Goal: Task Accomplishment & Management: Use online tool/utility

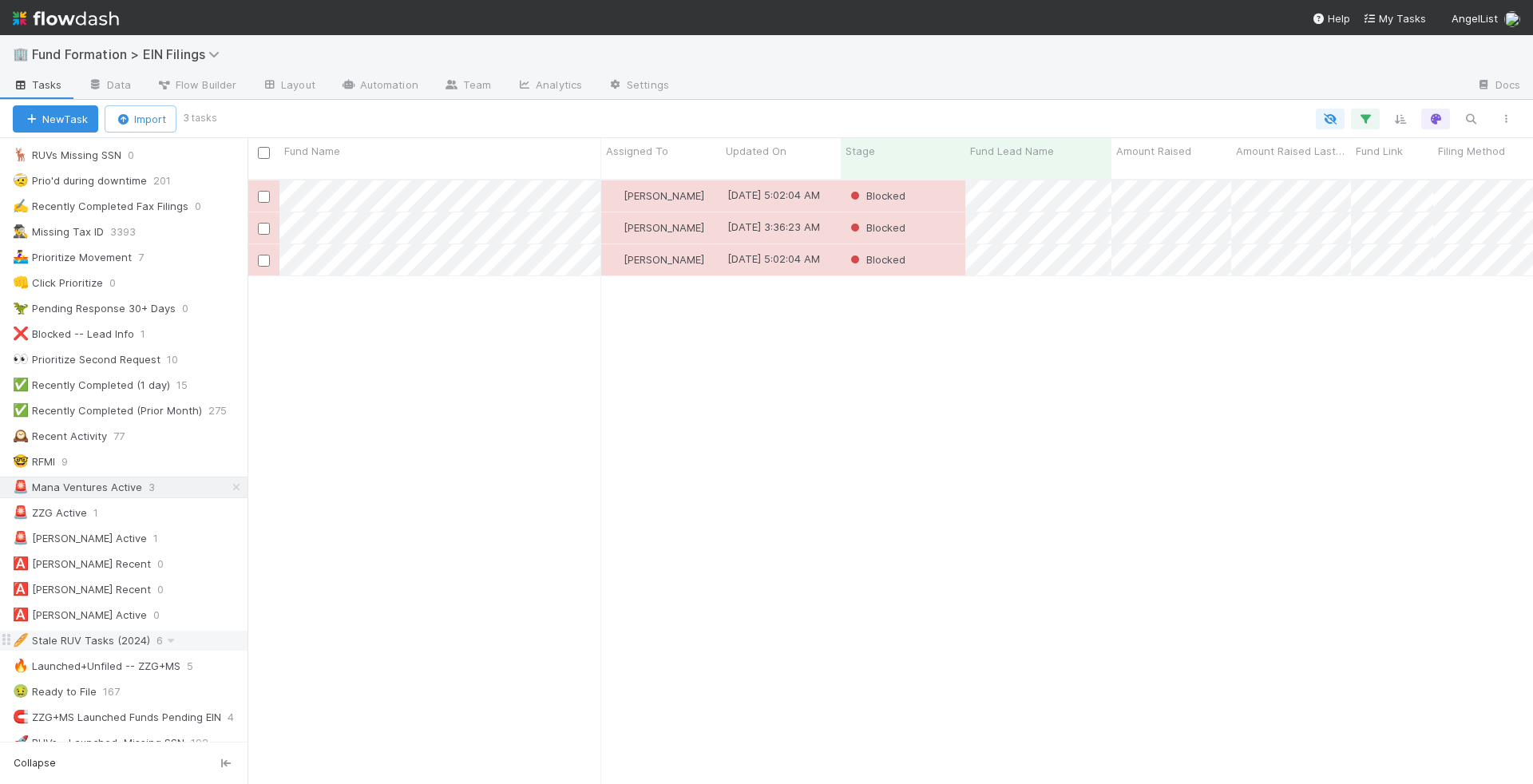
scroll to position [287, 0]
click at [177, 530] on div "🚨 Alex Pattis Active 1" at bounding box center [130, 539] width 235 height 20
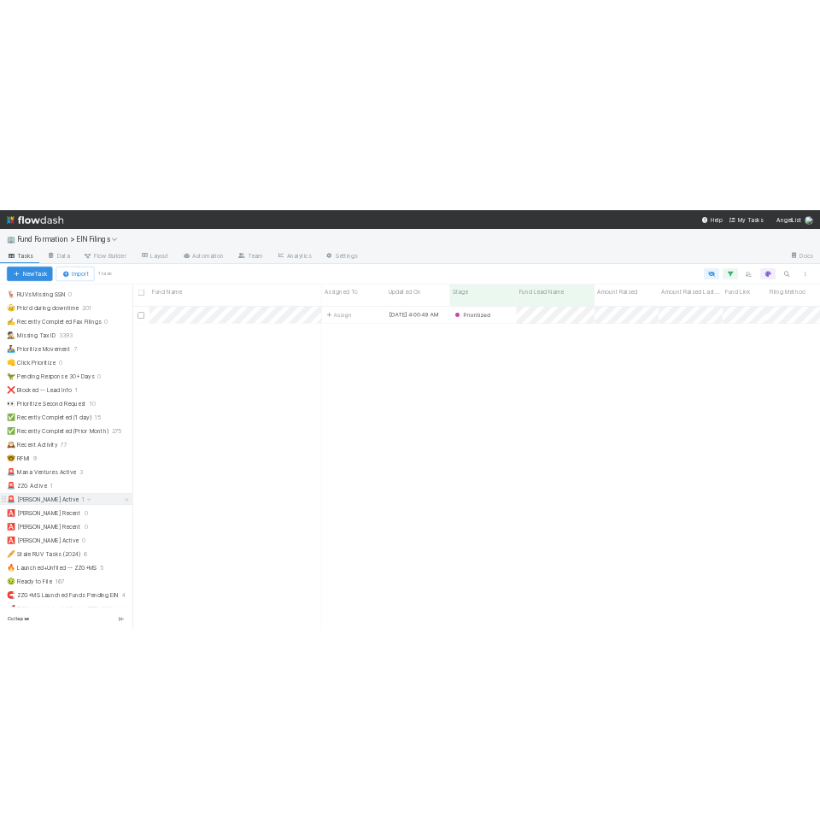
scroll to position [661, 1375]
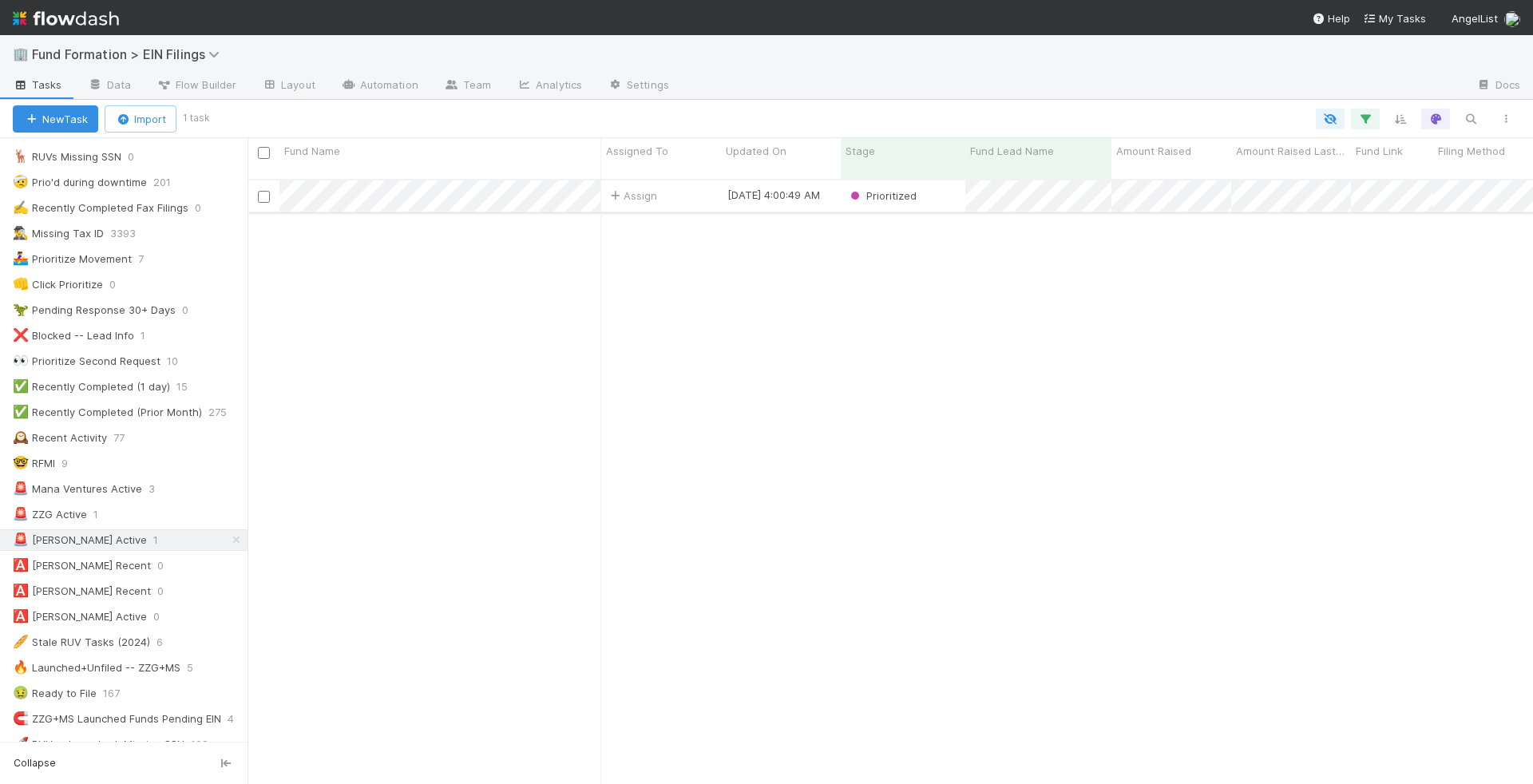
click at [684, 187] on div "Assign" at bounding box center [661, 195] width 120 height 31
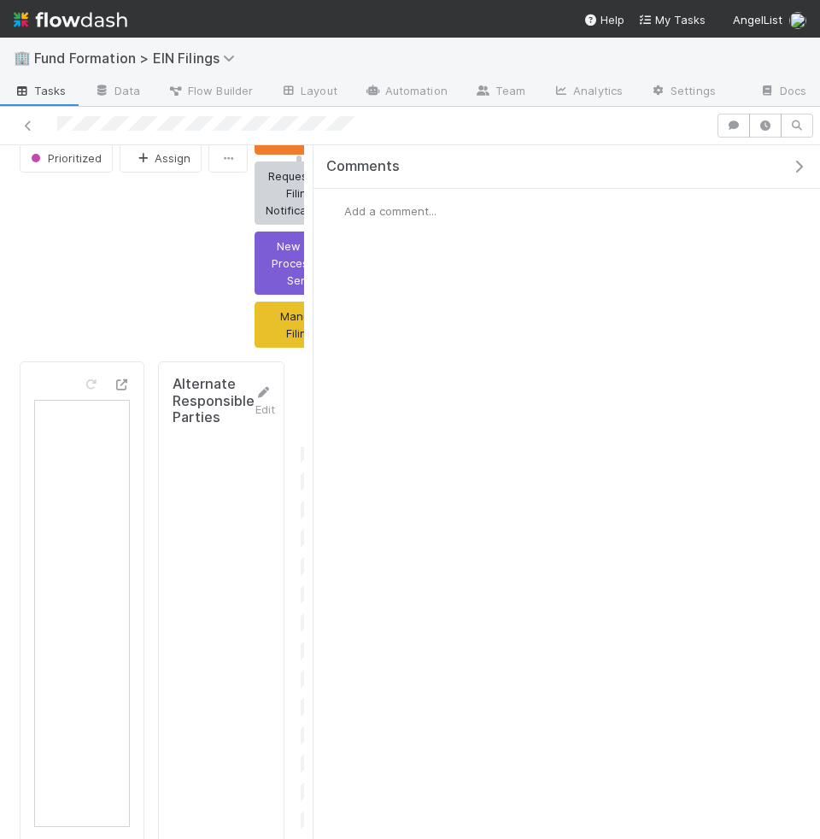
scroll to position [124, 0]
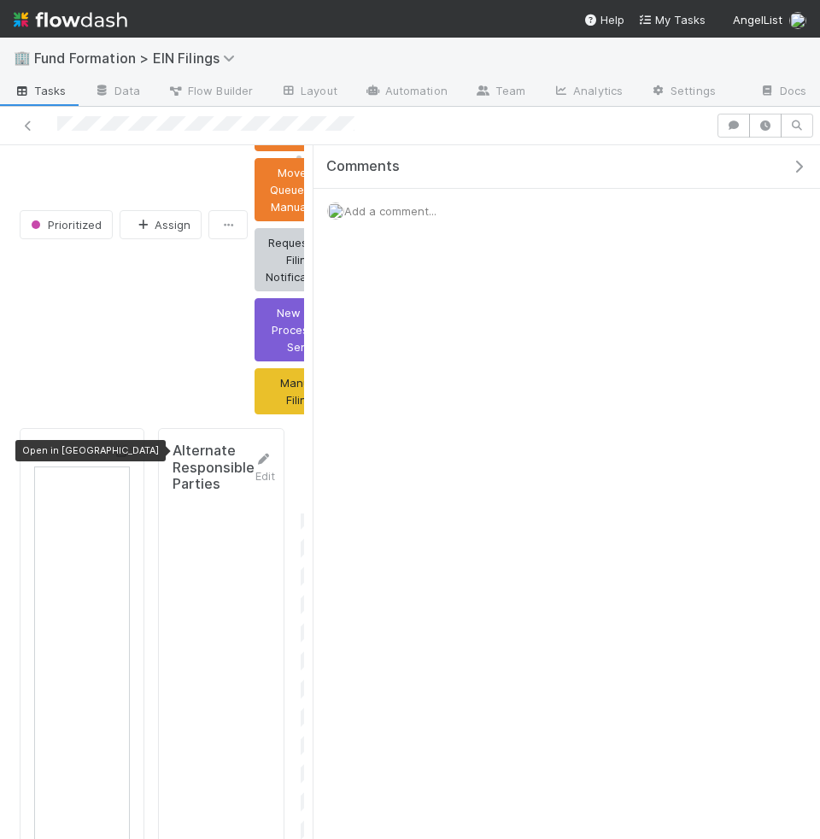
click at [124, 447] on icon at bounding box center [121, 451] width 17 height 11
click at [25, 124] on icon at bounding box center [28, 125] width 17 height 11
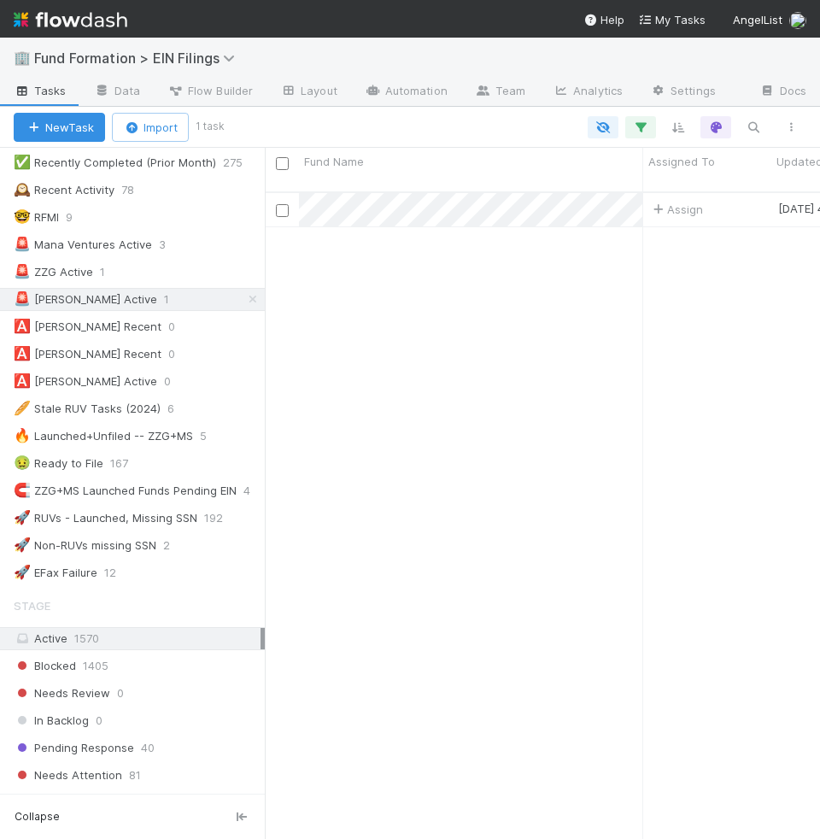
scroll to position [587, 0]
click at [72, 261] on div "🚨 ZZG Active" at bounding box center [53, 271] width 79 height 21
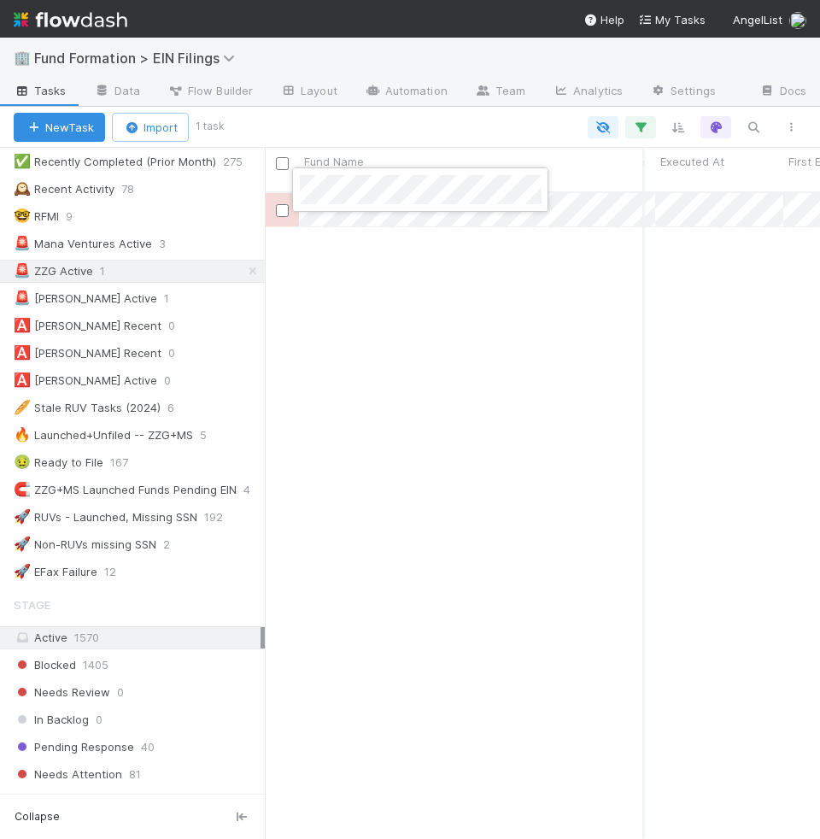
click at [627, 207] on div at bounding box center [410, 419] width 820 height 839
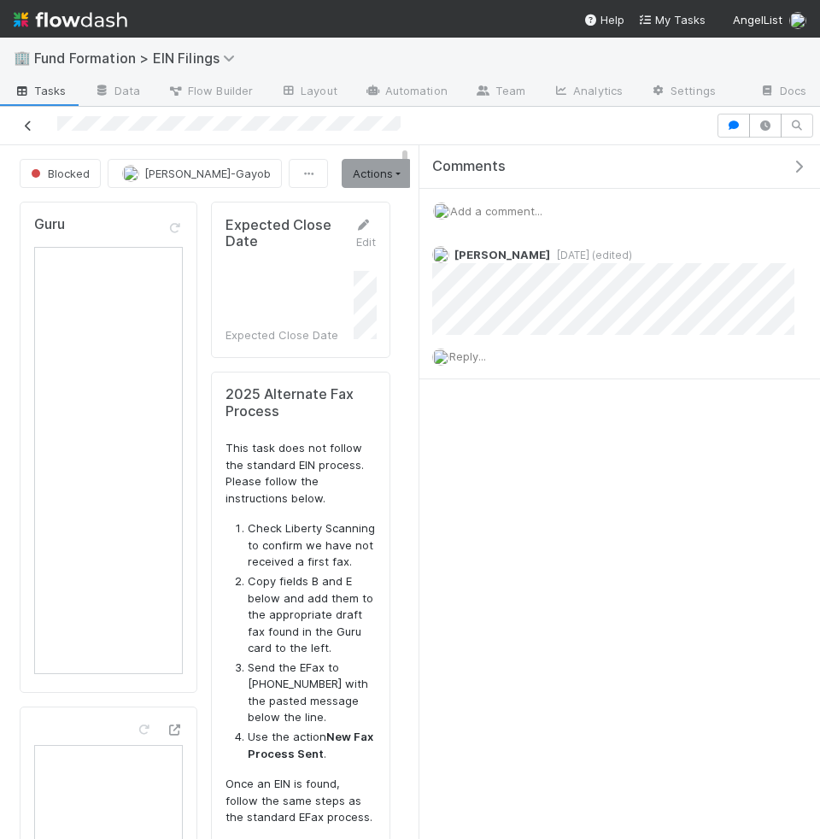
click at [29, 127] on icon at bounding box center [28, 125] width 17 height 11
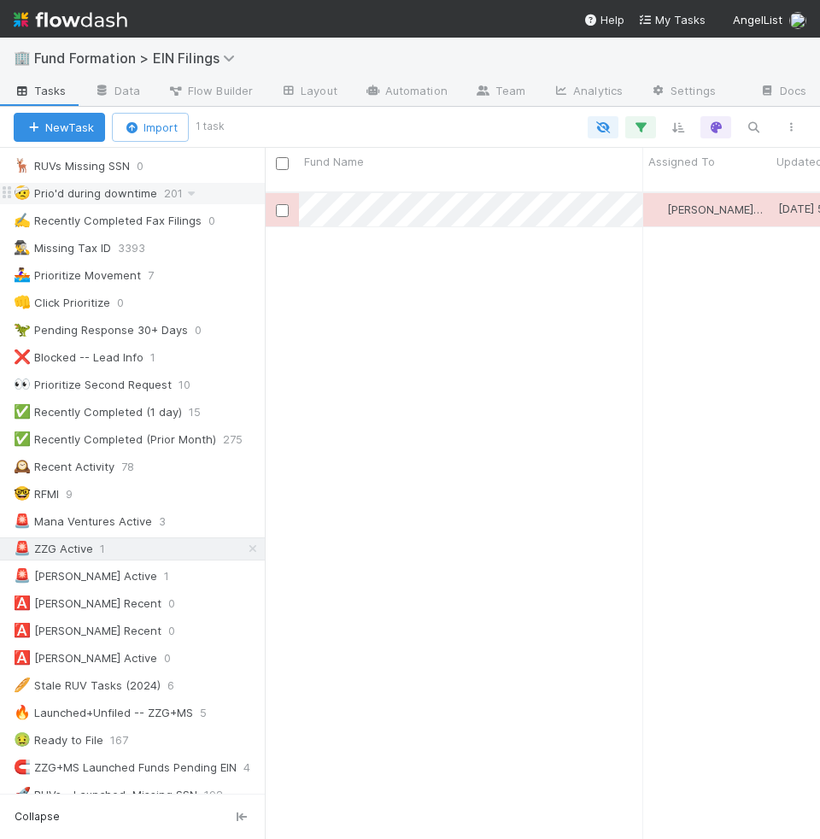
scroll to position [364, 0]
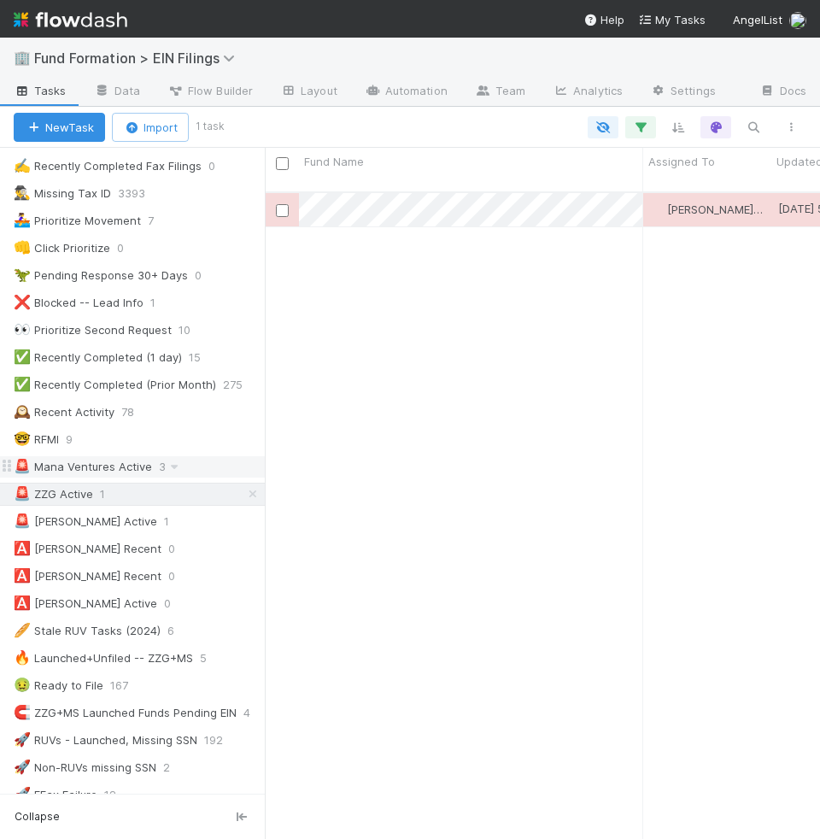
click at [121, 456] on div "🚨 Mana Ventures Active" at bounding box center [83, 466] width 138 height 21
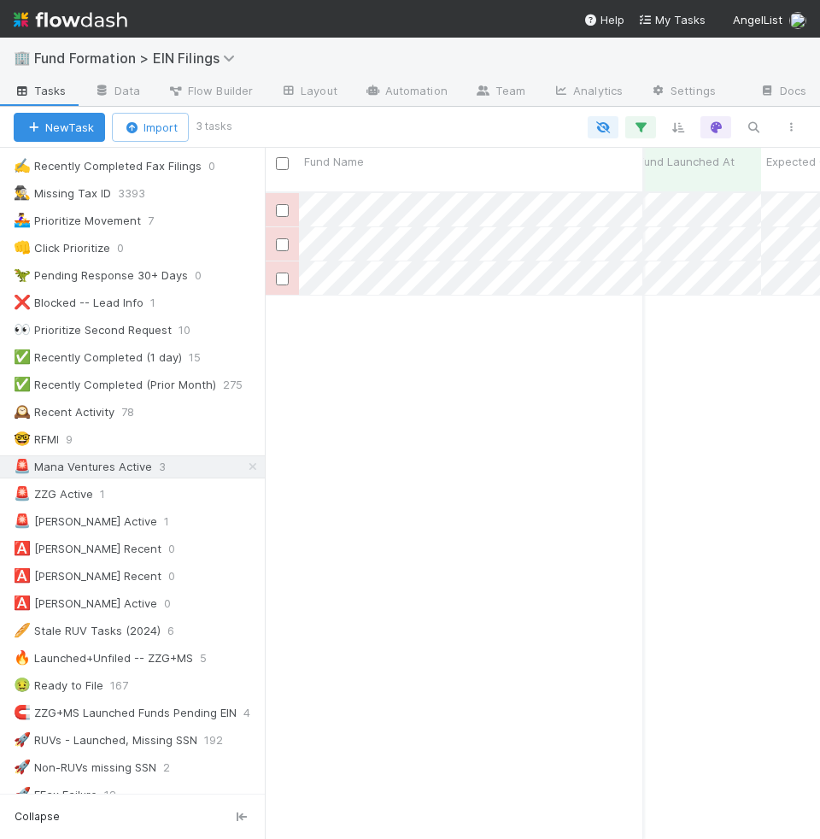
scroll to position [0, 1198]
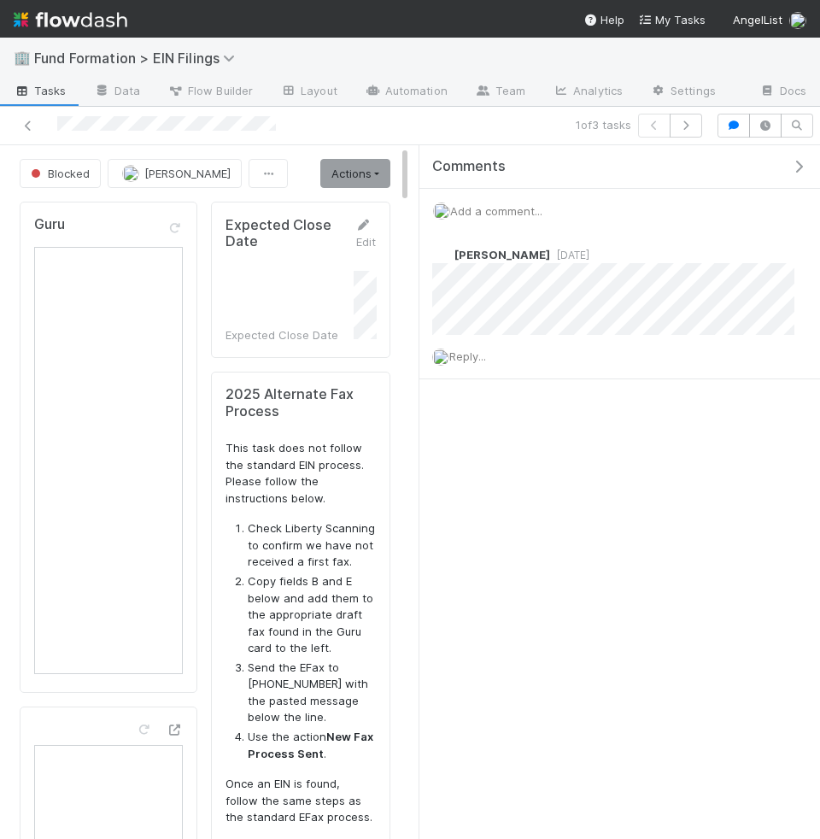
click at [173, 132] on div at bounding box center [166, 125] width 219 height 18
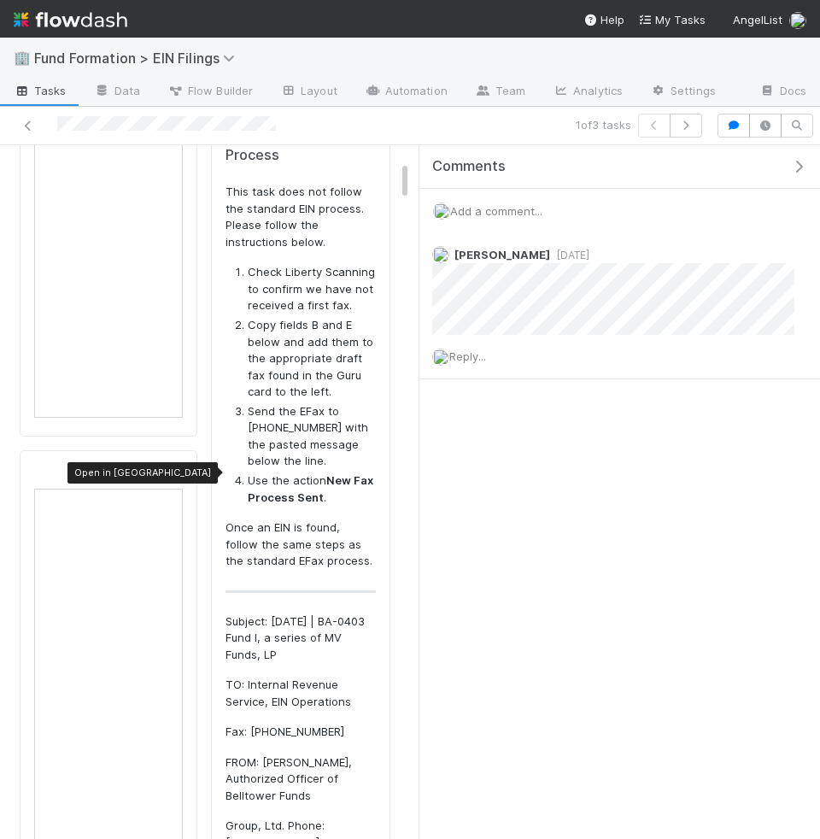
click at [173, 468] on icon at bounding box center [174, 473] width 17 height 11
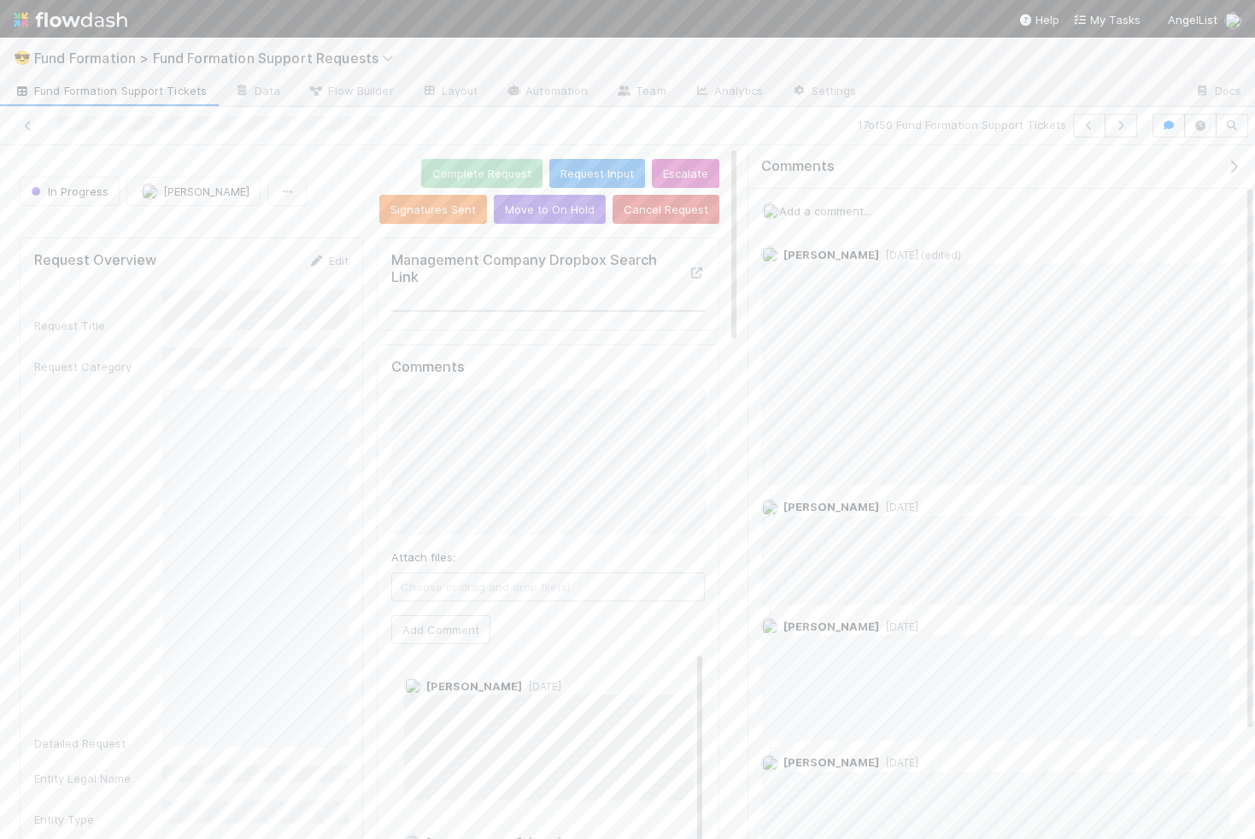
click at [116, 90] on span "Fund Formation Support Tickets" at bounding box center [110, 90] width 193 height 17
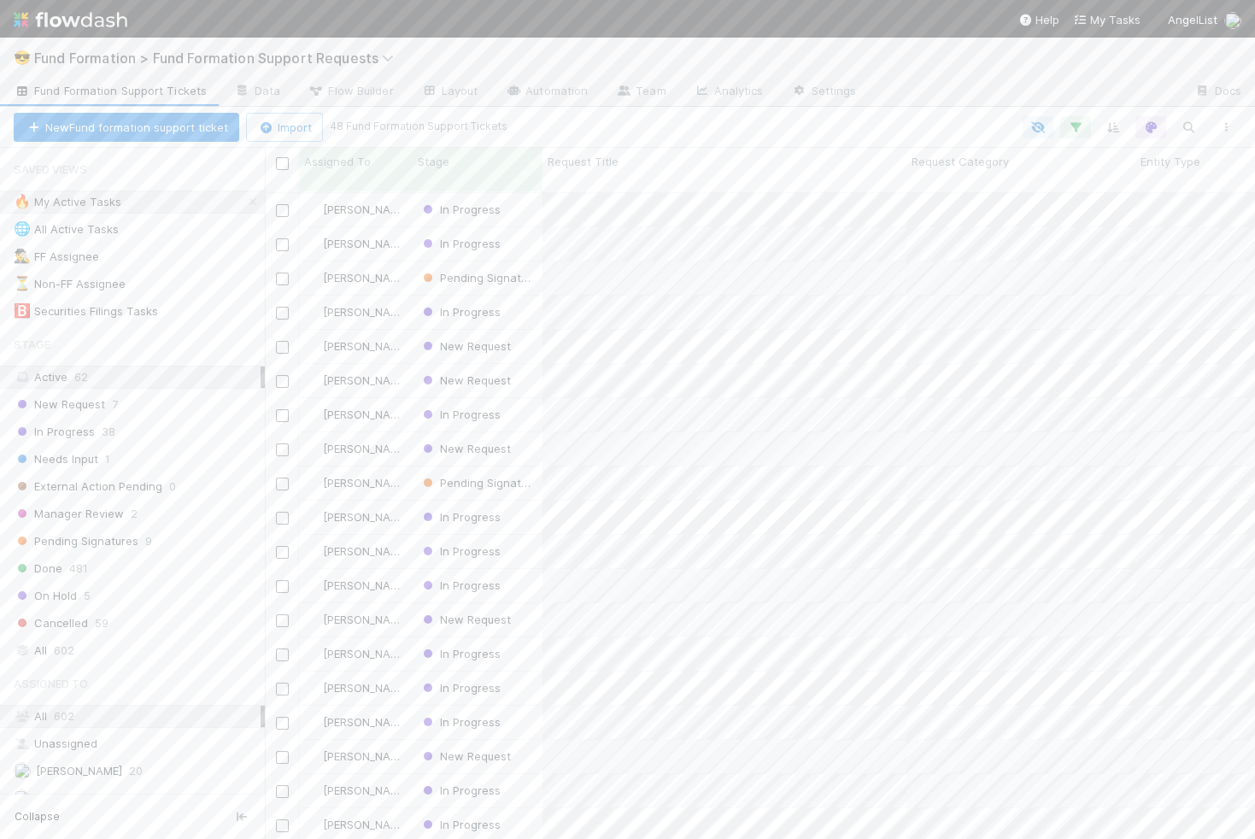
scroll to position [661, 989]
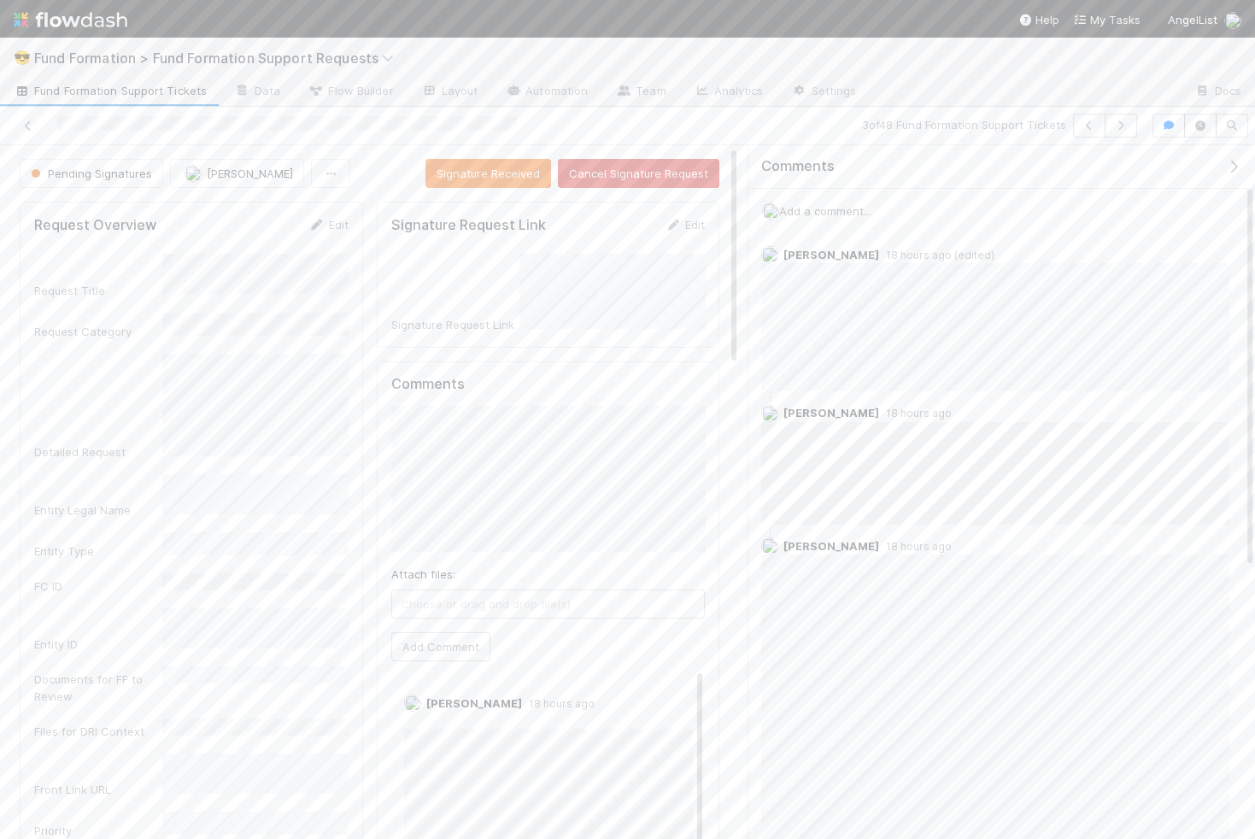
click at [814, 211] on span "Add a comment..." at bounding box center [825, 211] width 92 height 14
click at [819, 429] on div "Attach files: Choose or drag and drop file(s) Add Comment" at bounding box center [1002, 348] width 452 height 231
click at [819, 435] on button "Add Comment" at bounding box center [825, 449] width 99 height 29
click at [819, 121] on icon "button" at bounding box center [1120, 125] width 17 height 10
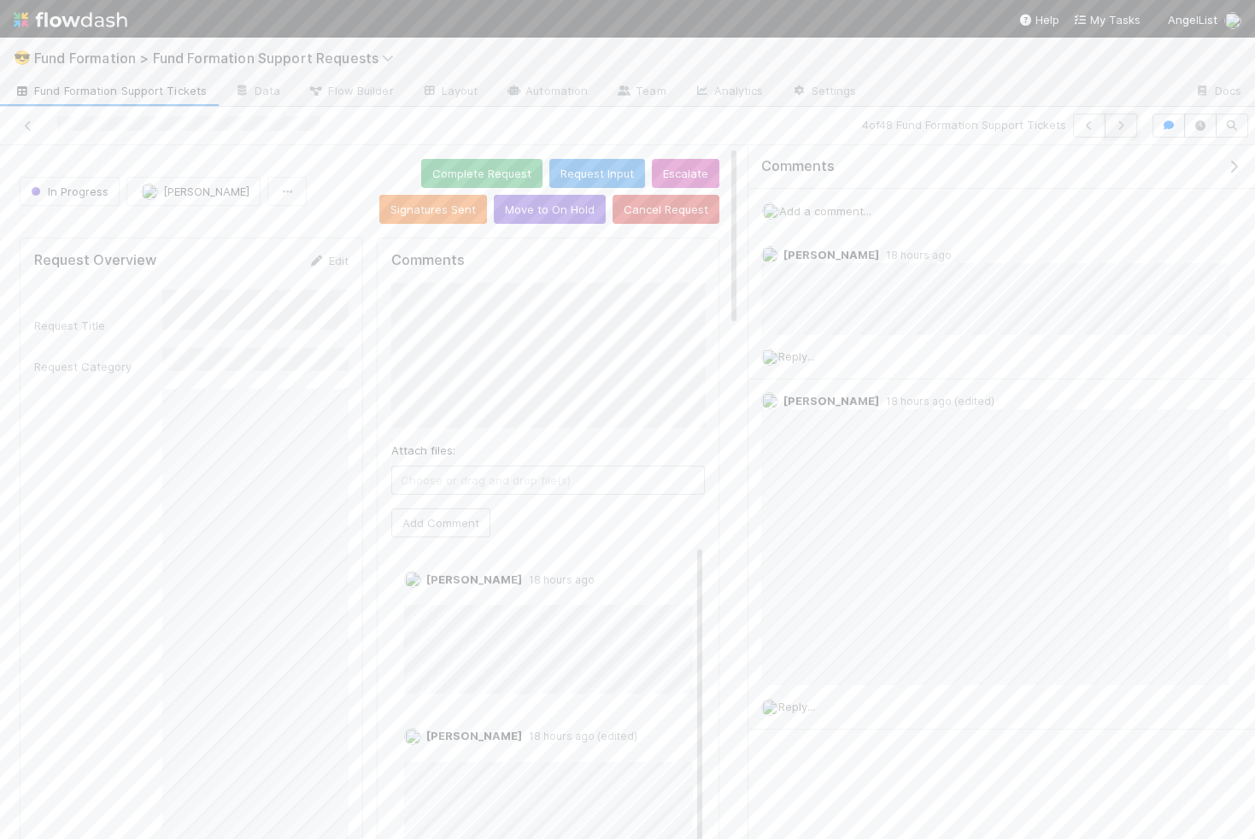
click at [819, 120] on icon "button" at bounding box center [1120, 125] width 17 height 10
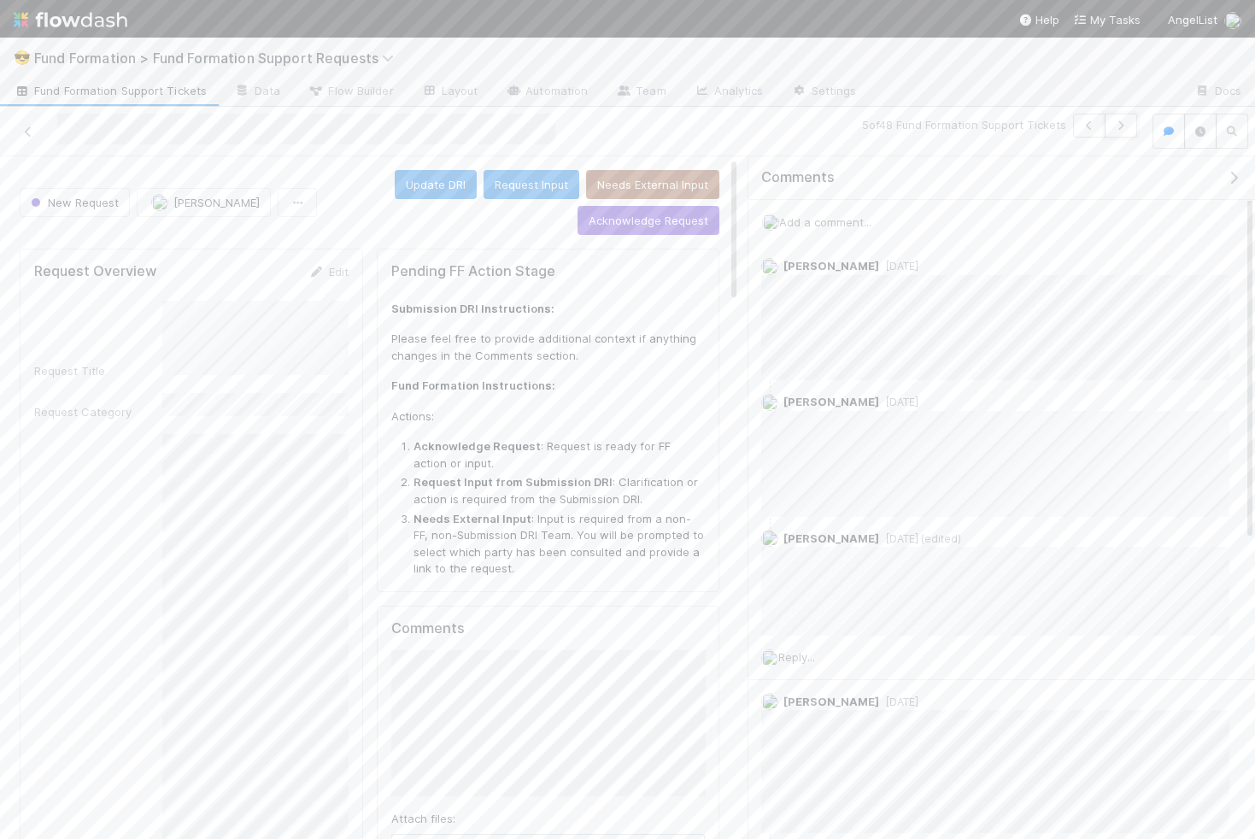
click at [819, 120] on icon "button" at bounding box center [1120, 125] width 17 height 10
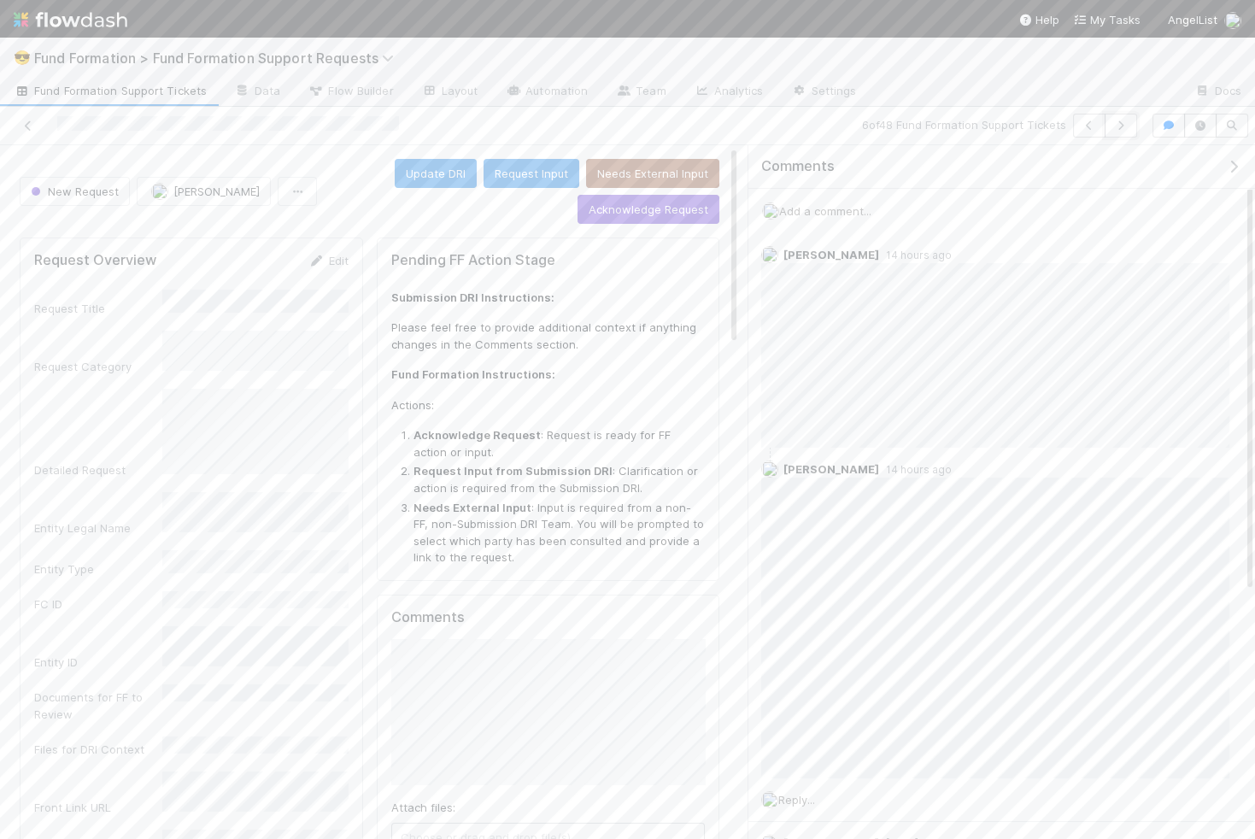
click at [819, 120] on icon "button" at bounding box center [1120, 125] width 17 height 10
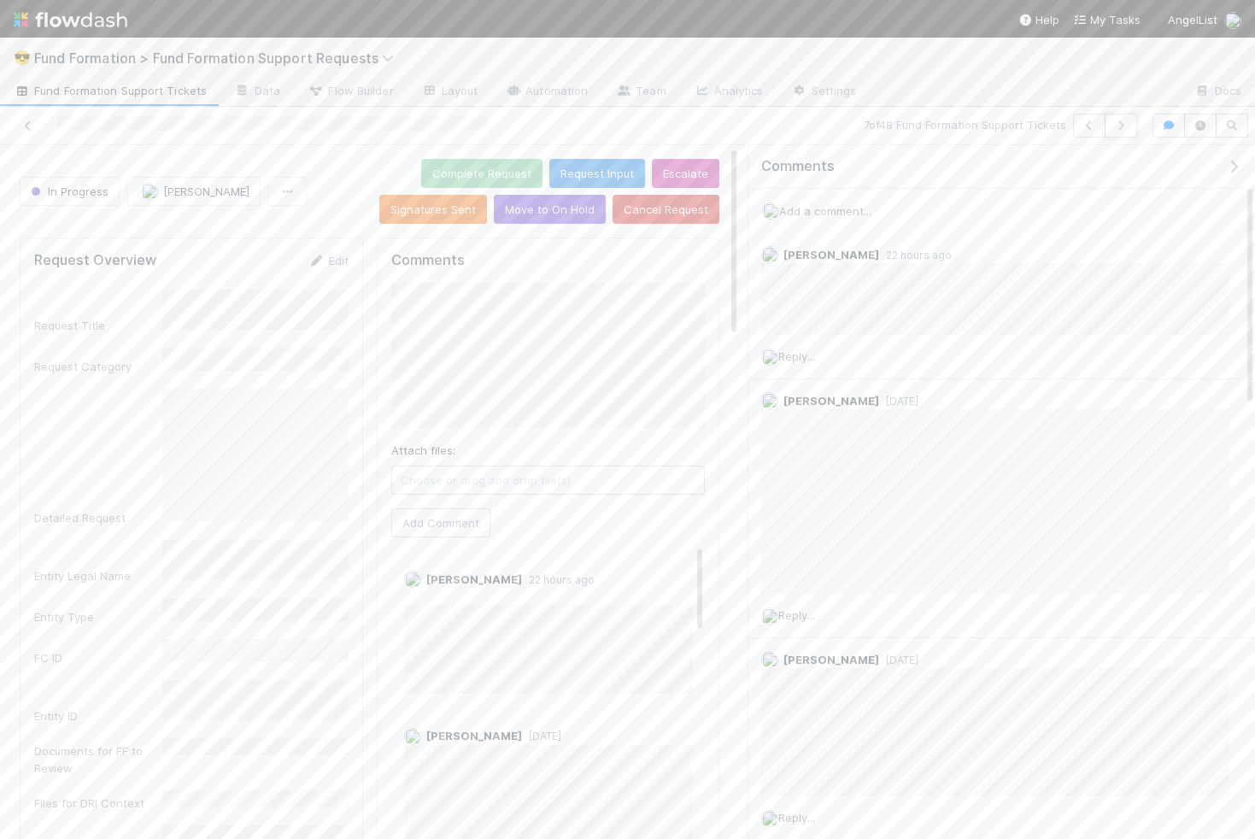
click at [819, 120] on icon "button" at bounding box center [1120, 125] width 17 height 10
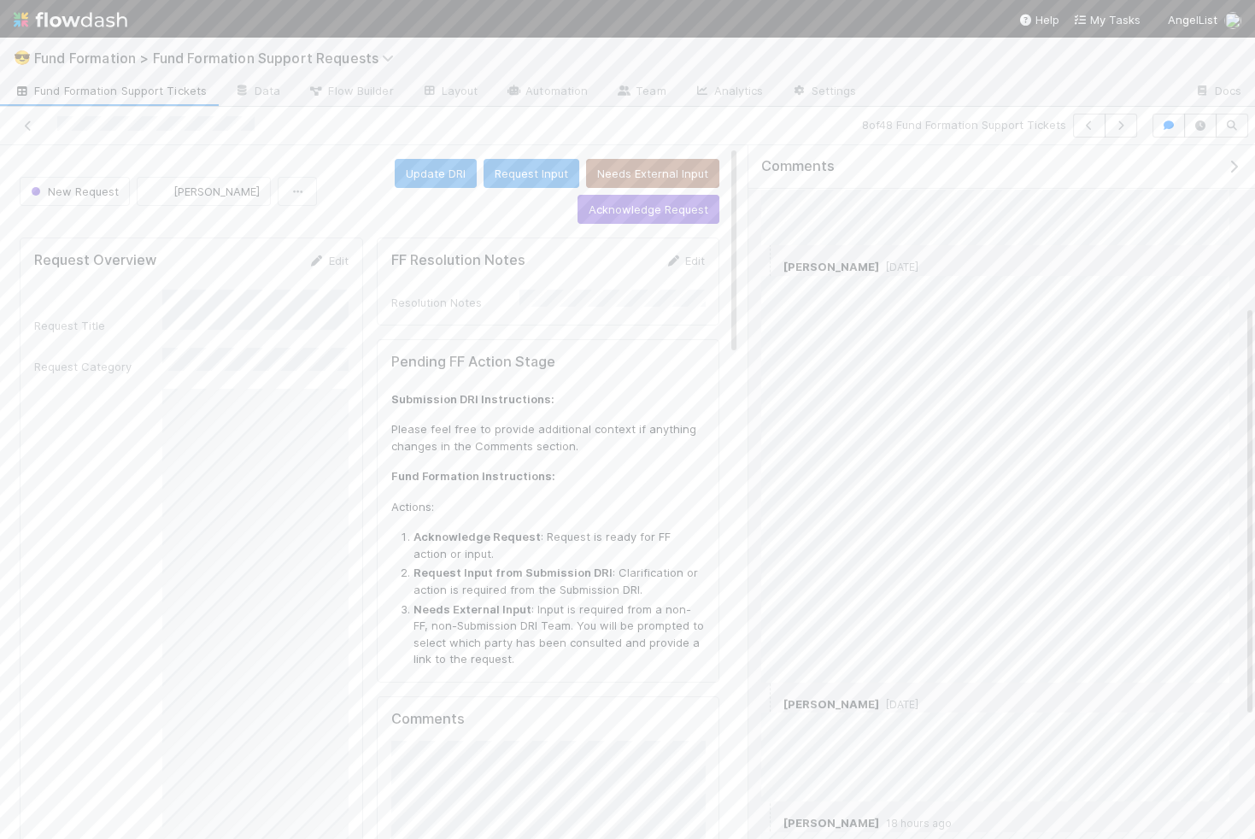
scroll to position [270, 0]
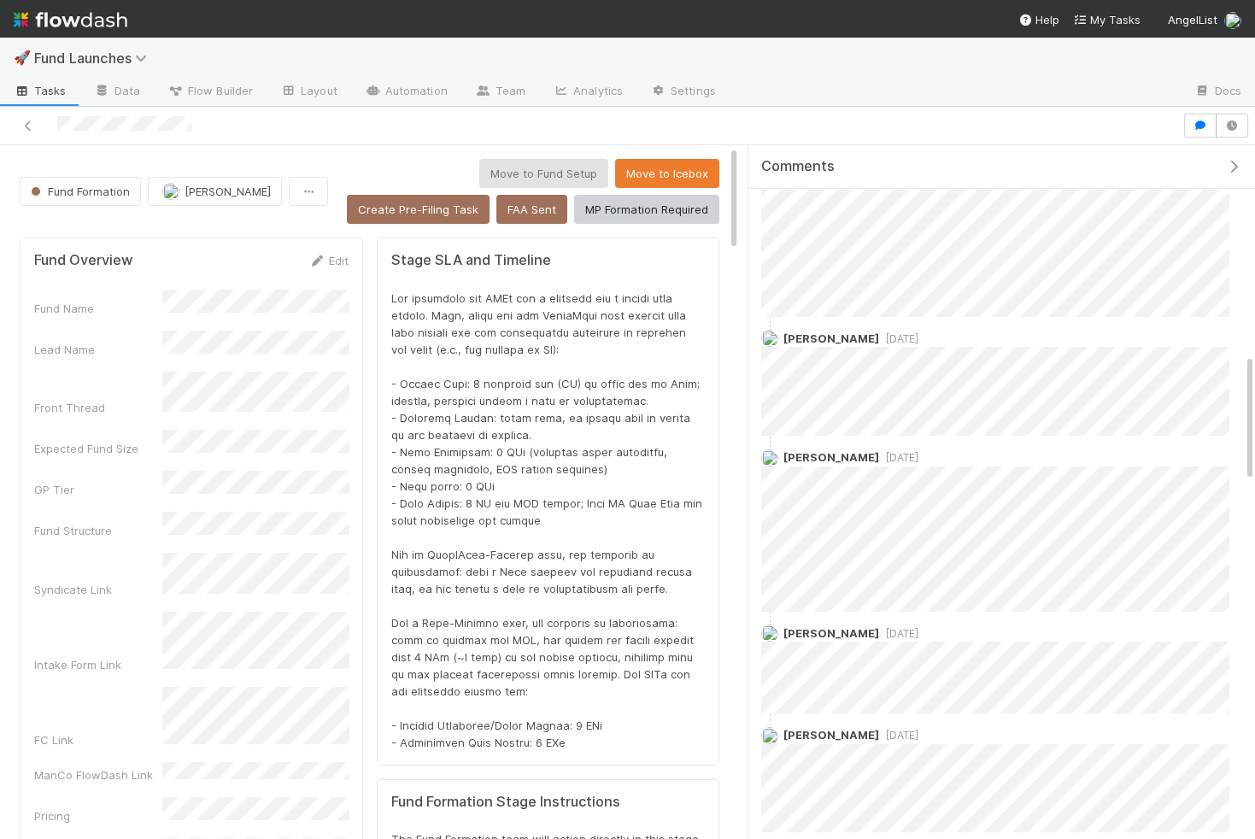
scroll to position [1069, 0]
